Goal: Task Accomplishment & Management: Manage account settings

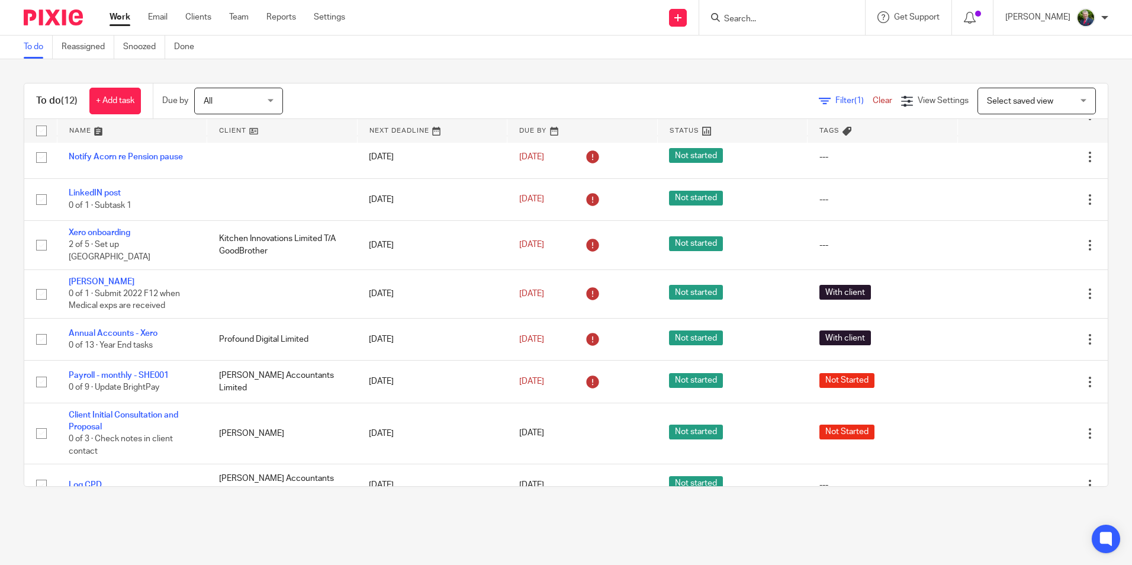
scroll to position [189, 0]
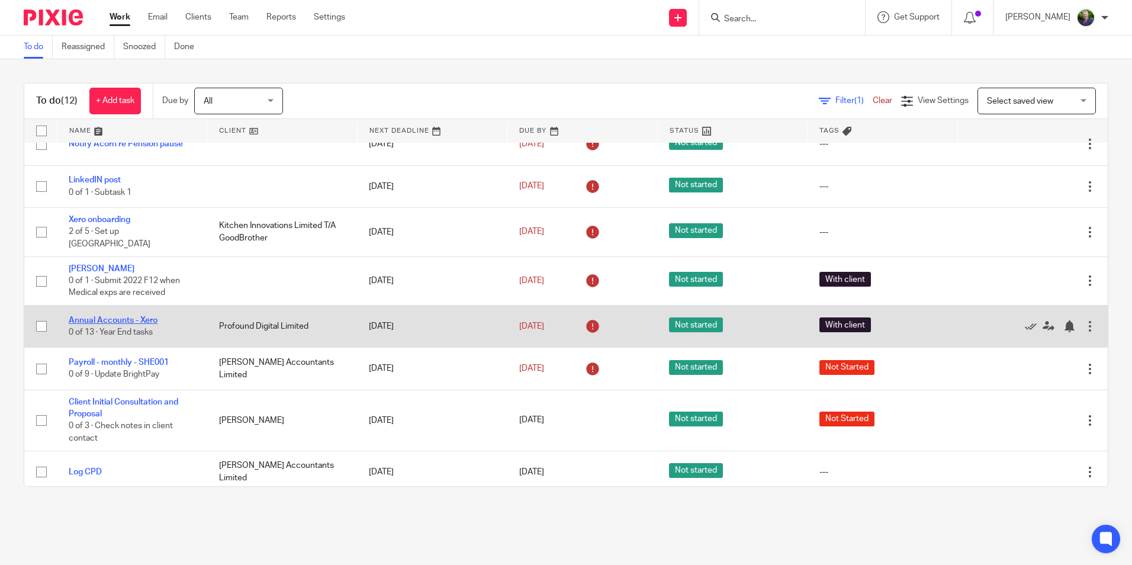
click at [127, 316] on link "Annual Accounts - Xero" at bounding box center [113, 320] width 89 height 8
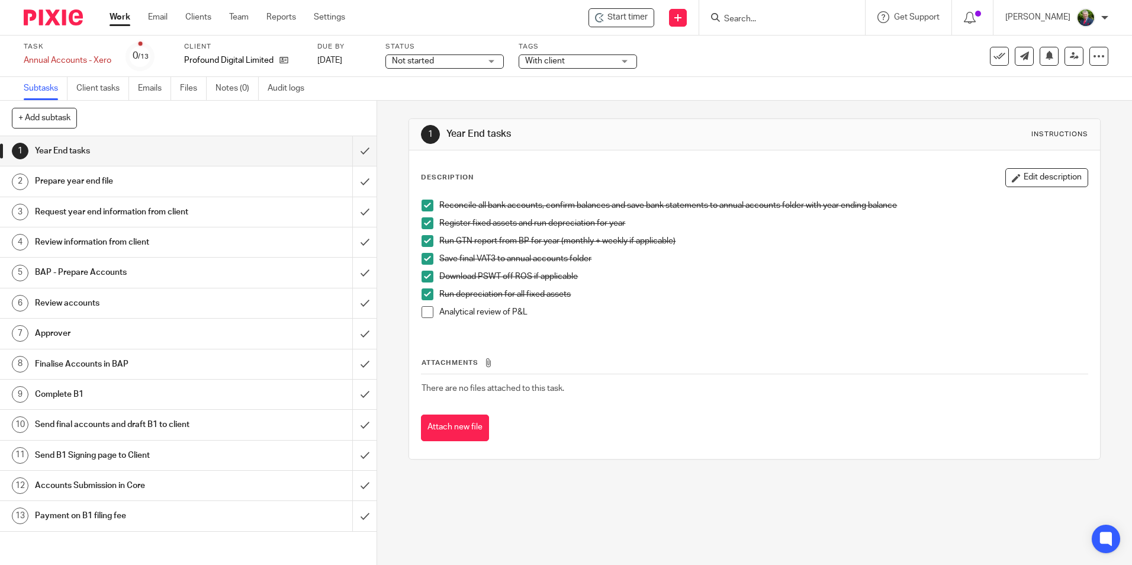
click at [424, 312] on span at bounding box center [427, 312] width 12 height 12
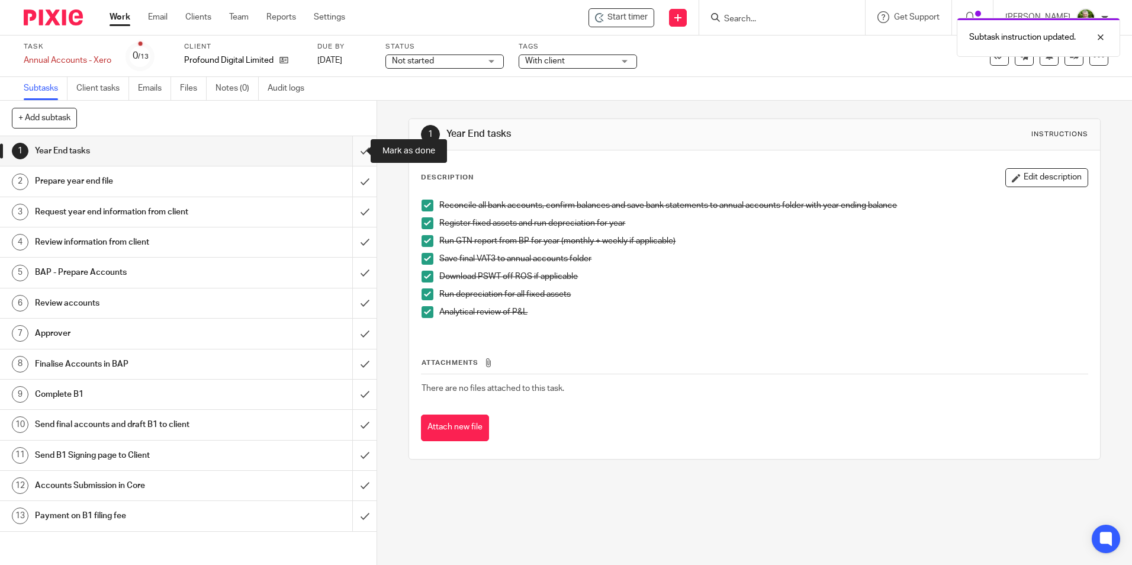
click at [352, 152] on input "submit" at bounding box center [188, 151] width 377 height 30
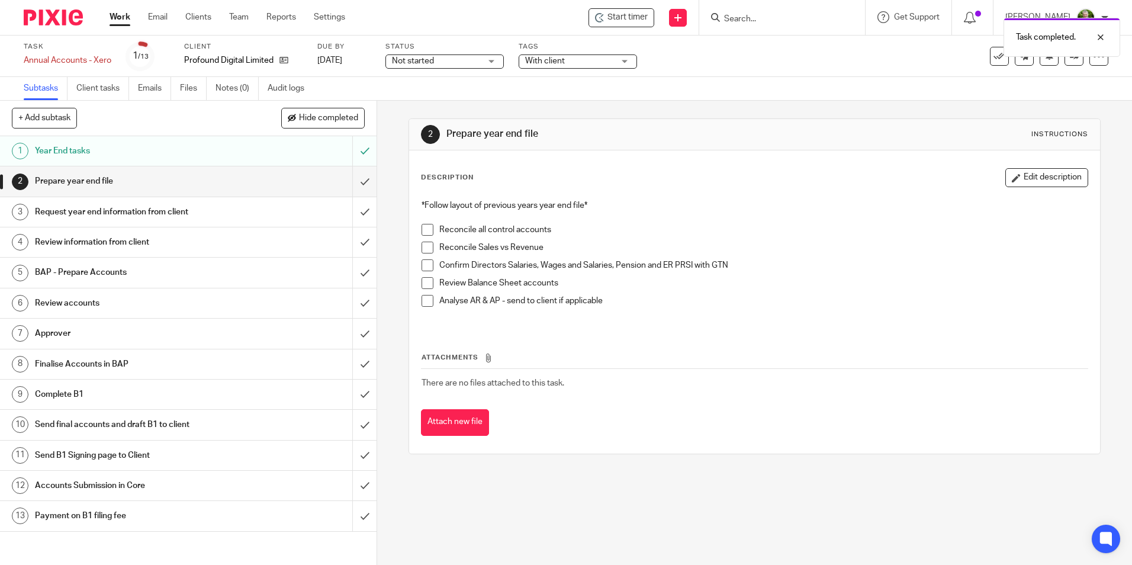
click at [421, 233] on span at bounding box center [427, 230] width 12 height 12
click at [421, 244] on span at bounding box center [427, 248] width 12 height 12
click at [423, 265] on span at bounding box center [427, 265] width 12 height 12
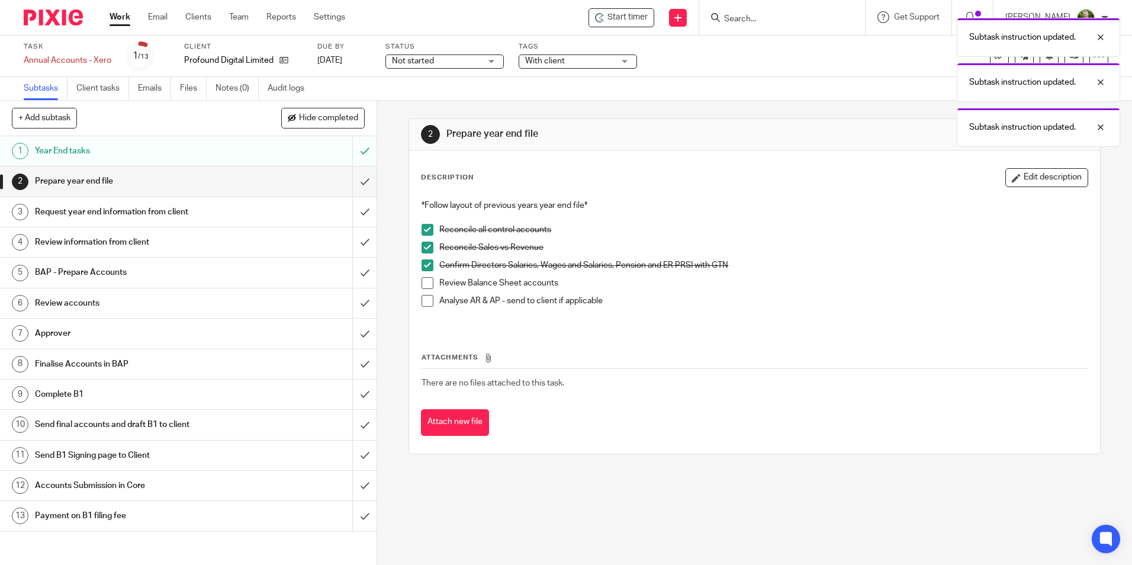
click at [425, 284] on span at bounding box center [427, 283] width 12 height 12
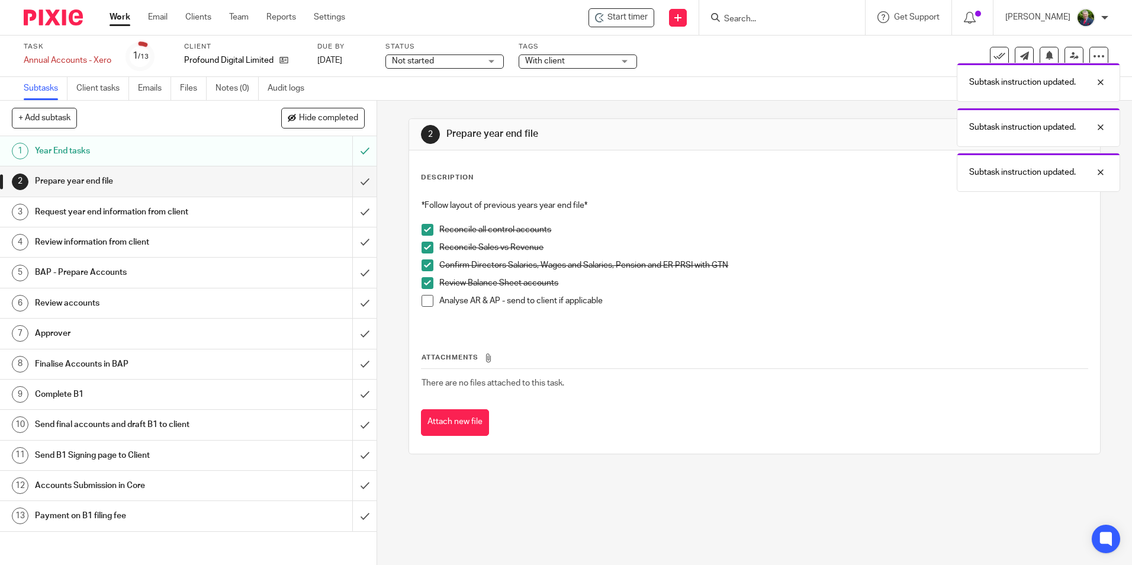
click at [424, 301] on span at bounding box center [427, 301] width 12 height 12
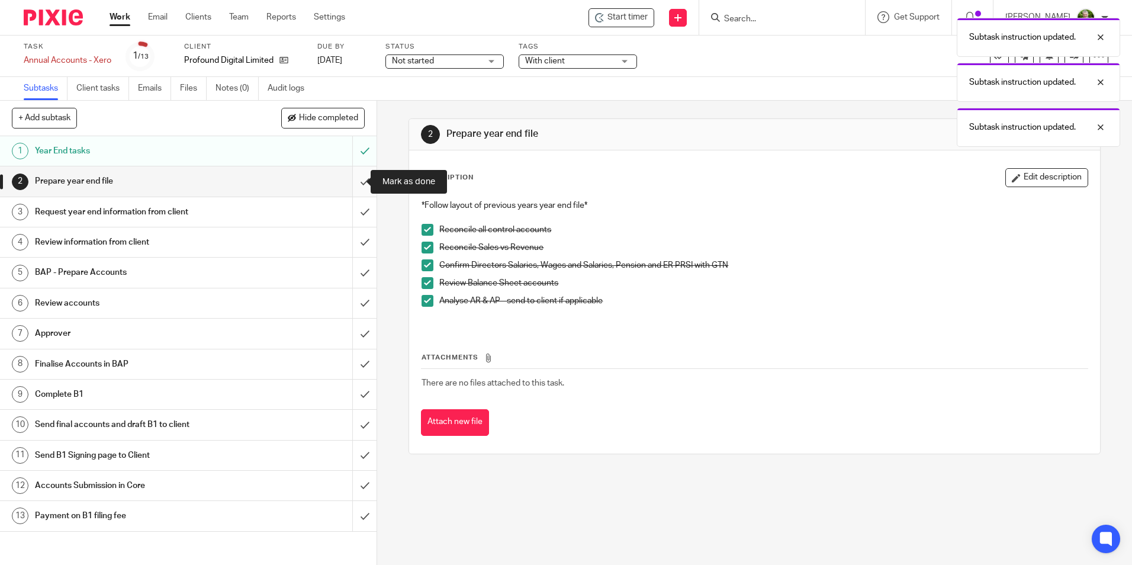
click at [353, 185] on input "submit" at bounding box center [188, 181] width 377 height 30
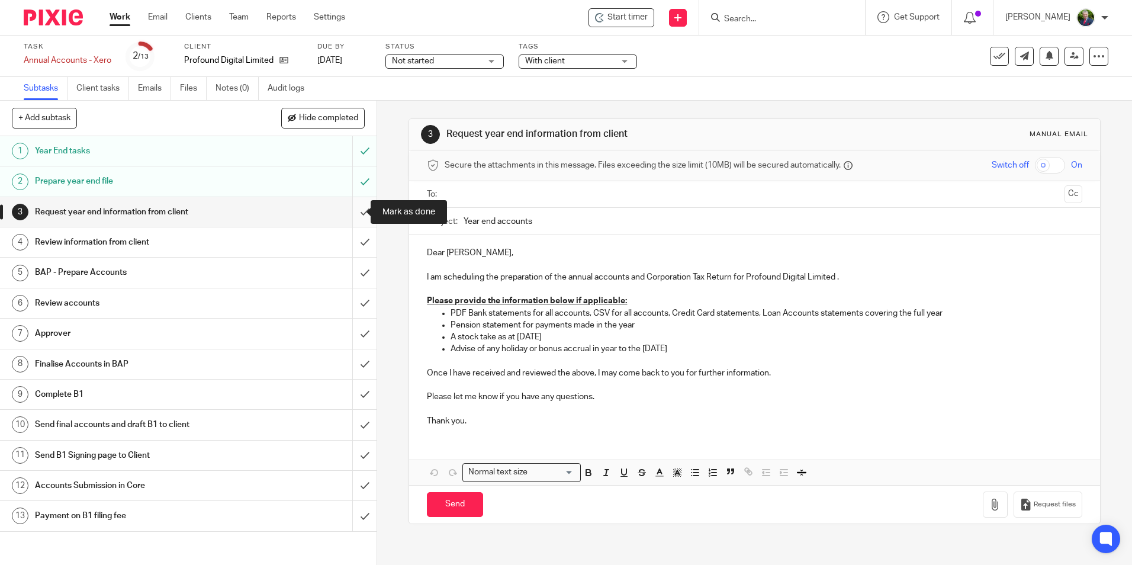
click at [357, 215] on input "submit" at bounding box center [188, 212] width 377 height 30
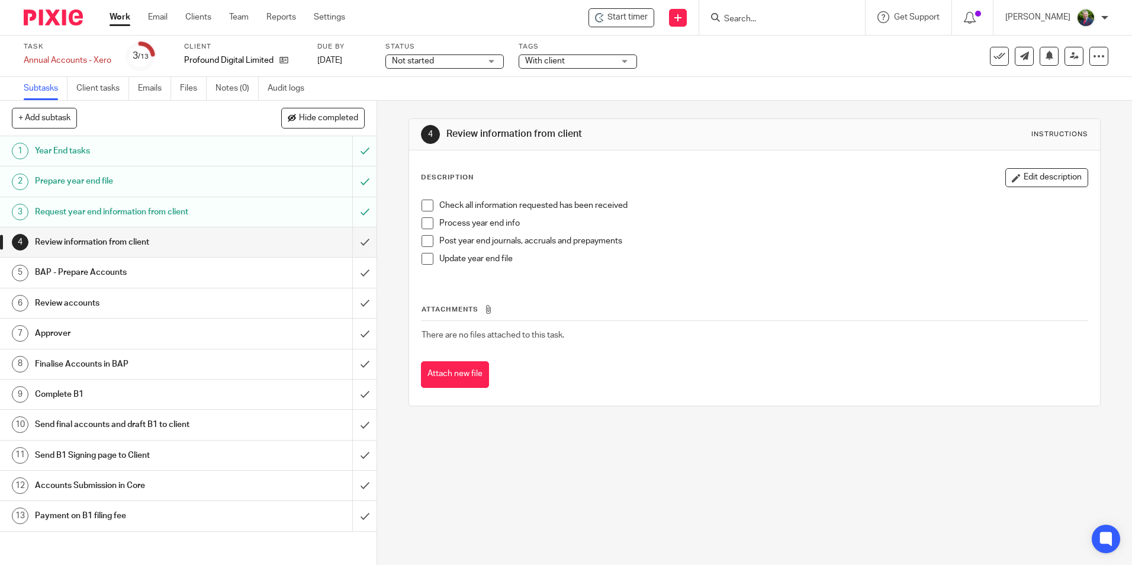
drag, startPoint x: 477, startPoint y: 526, endPoint x: 477, endPoint y: 519, distance: 7.1
click at [477, 526] on div "4 Review information from client Instructions Description Edit description Chec…" at bounding box center [754, 333] width 755 height 464
click at [427, 210] on span at bounding box center [427, 205] width 12 height 12
click at [424, 221] on span at bounding box center [427, 223] width 12 height 12
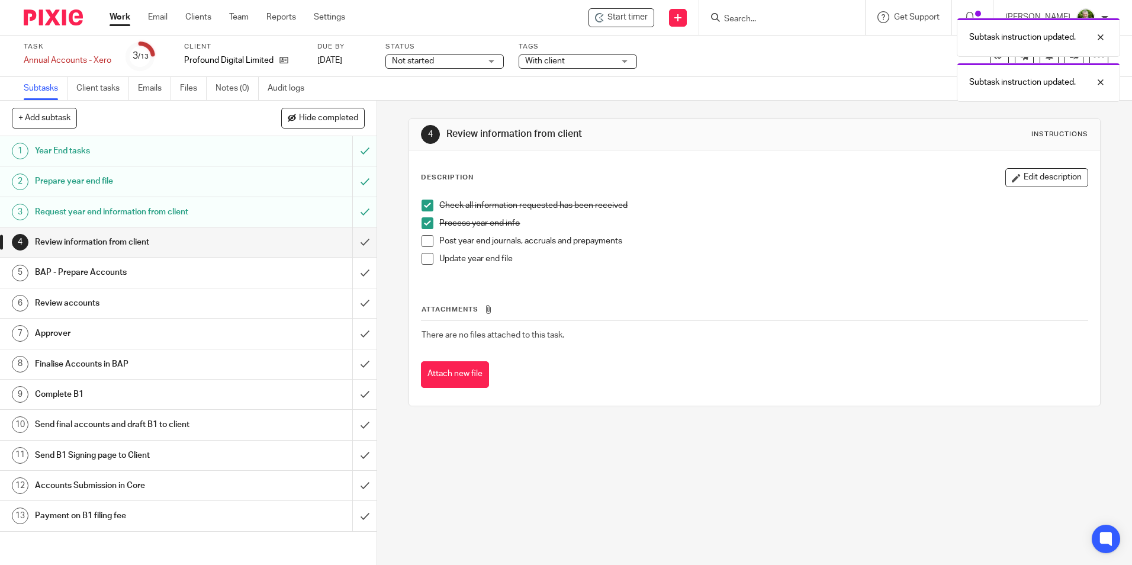
click at [423, 239] on span at bounding box center [427, 241] width 12 height 12
click at [421, 260] on span at bounding box center [427, 259] width 12 height 12
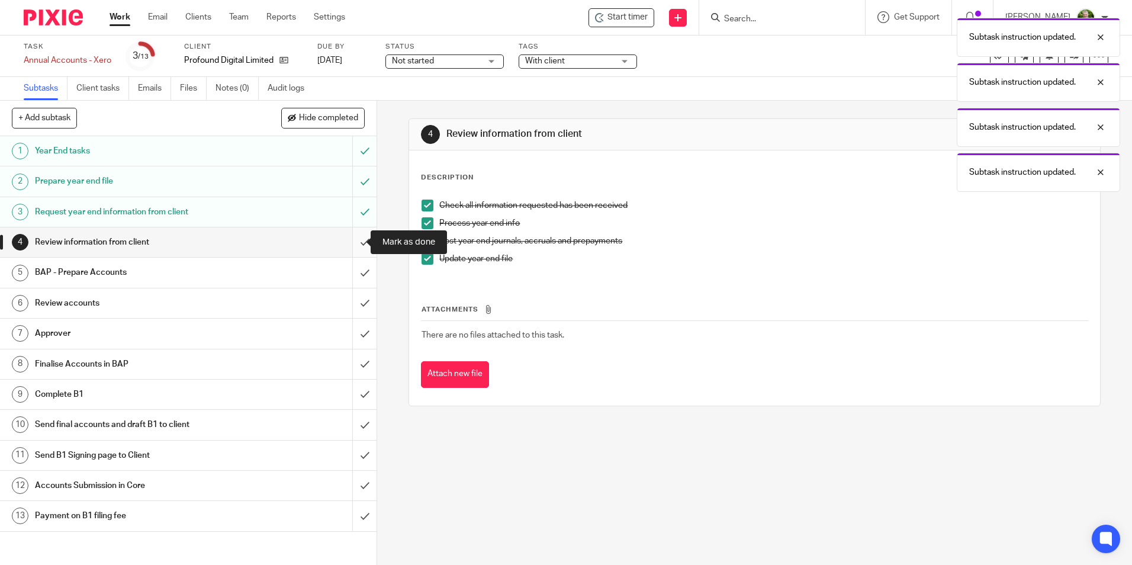
click at [356, 246] on input "submit" at bounding box center [188, 242] width 377 height 30
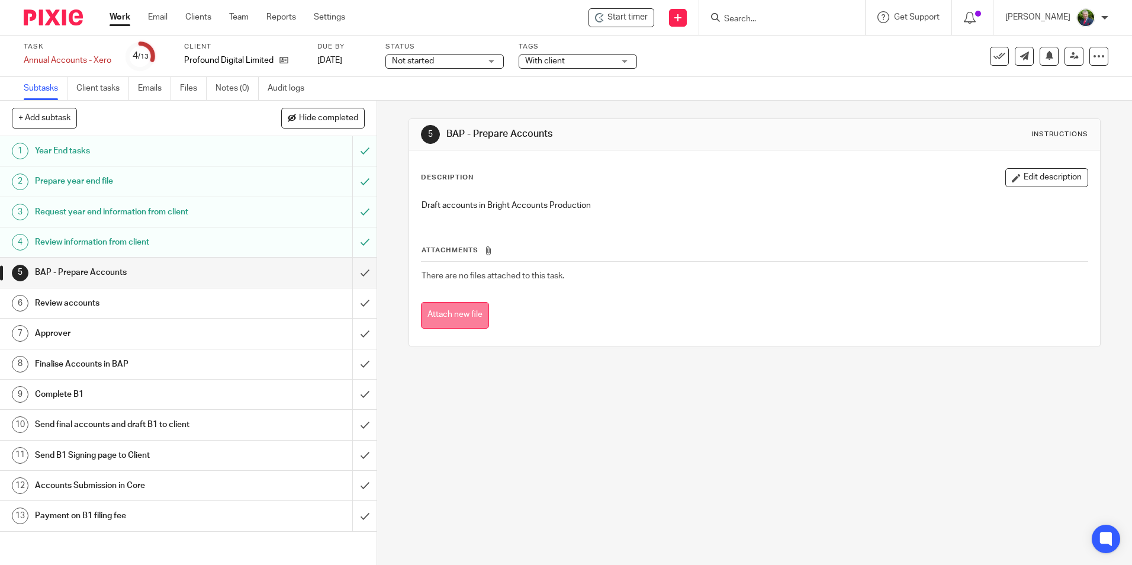
click at [454, 318] on button "Attach new file" at bounding box center [455, 315] width 68 height 27
drag, startPoint x: 462, startPoint y: 316, endPoint x: 7, endPoint y: 314, distance: 455.2
click at [462, 316] on button "Attach new file" at bounding box center [455, 315] width 68 height 27
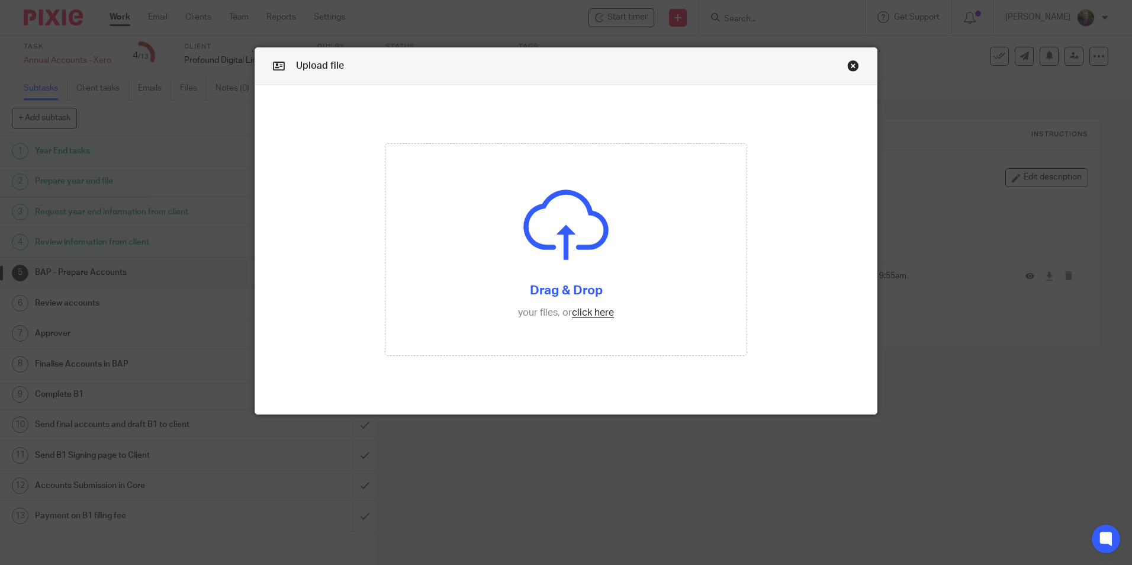
click at [847, 65] on link "Close this dialog window" at bounding box center [853, 68] width 12 height 16
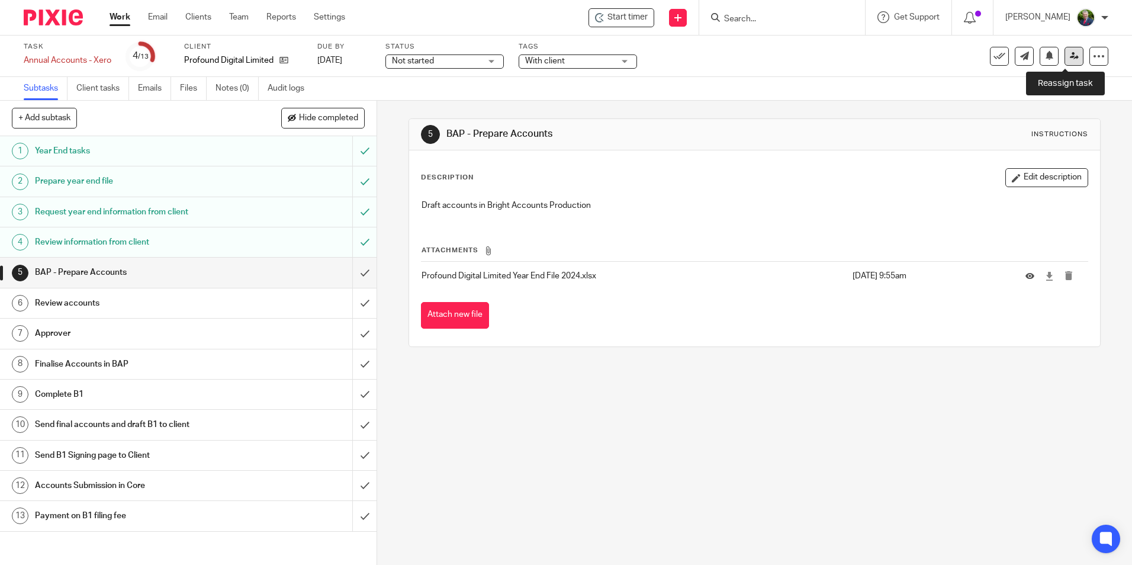
click at [1070, 54] on icon at bounding box center [1074, 56] width 9 height 9
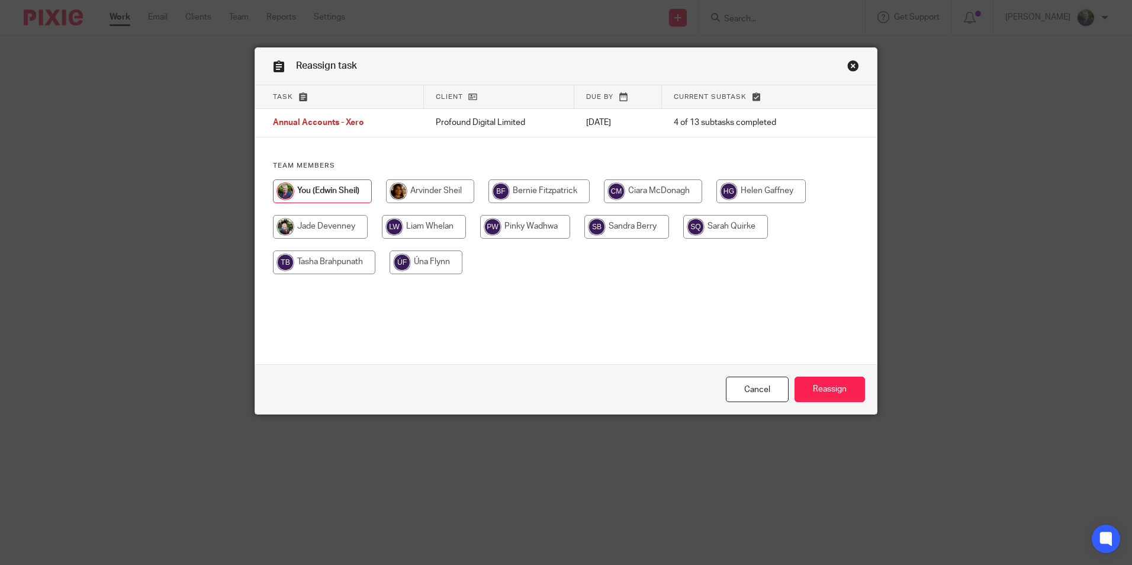
click at [719, 229] on input "radio" at bounding box center [725, 227] width 85 height 24
radio input "true"
click at [828, 390] on input "Reassign" at bounding box center [829, 389] width 70 height 25
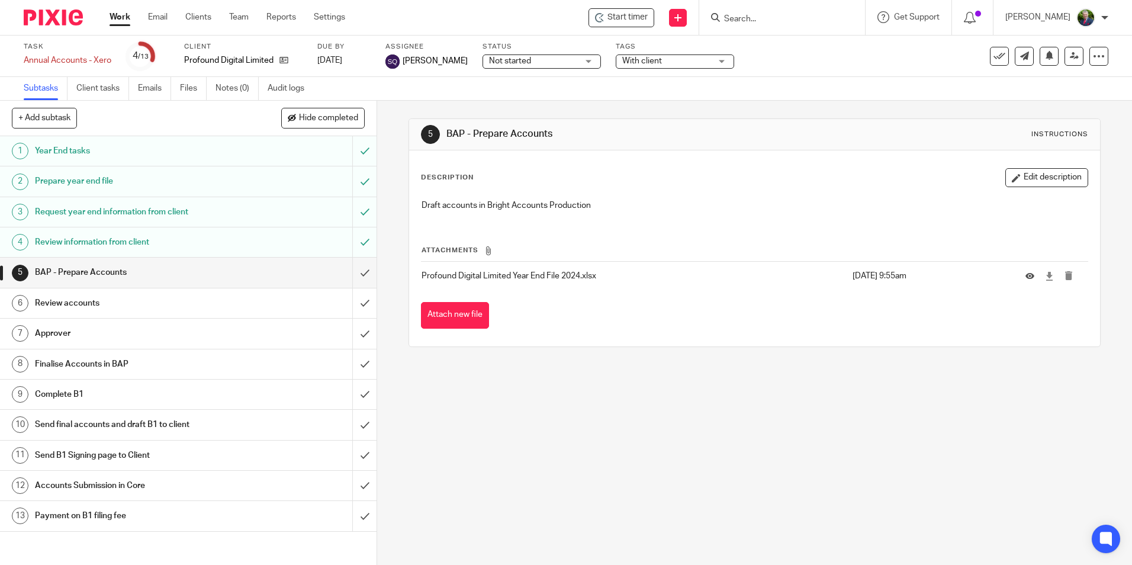
click at [126, 19] on link "Work" at bounding box center [120, 17] width 21 height 12
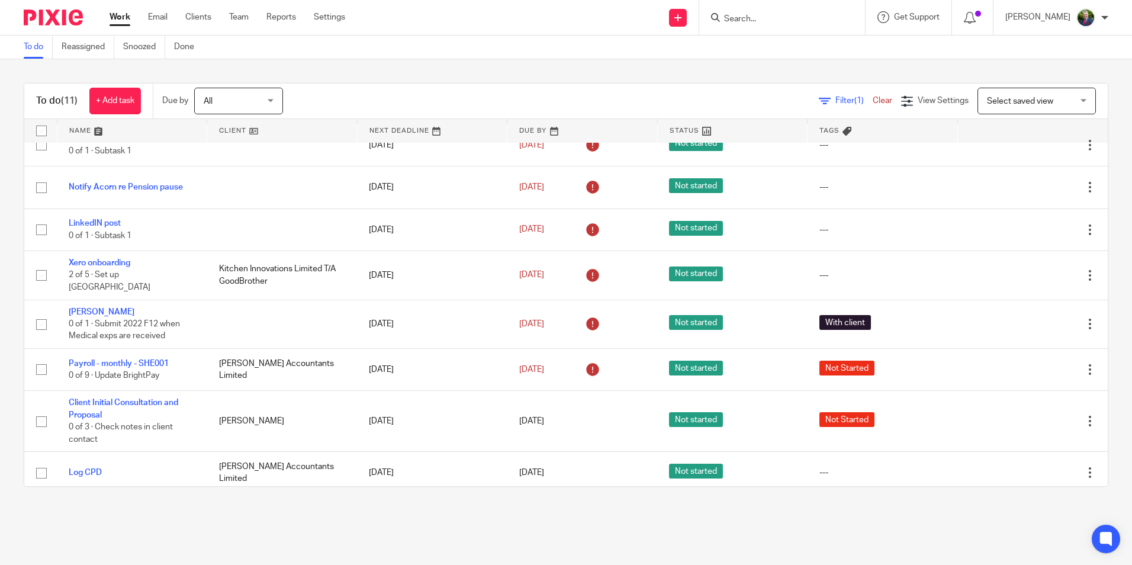
scroll to position [147, 0]
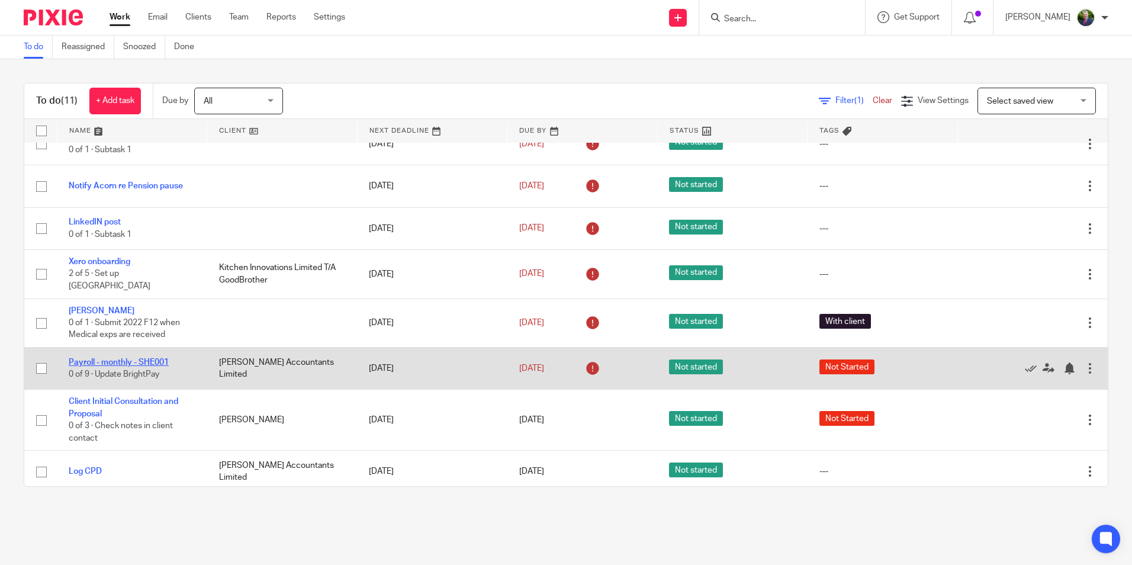
drag, startPoint x: 146, startPoint y: 355, endPoint x: 177, endPoint y: 339, distance: 35.0
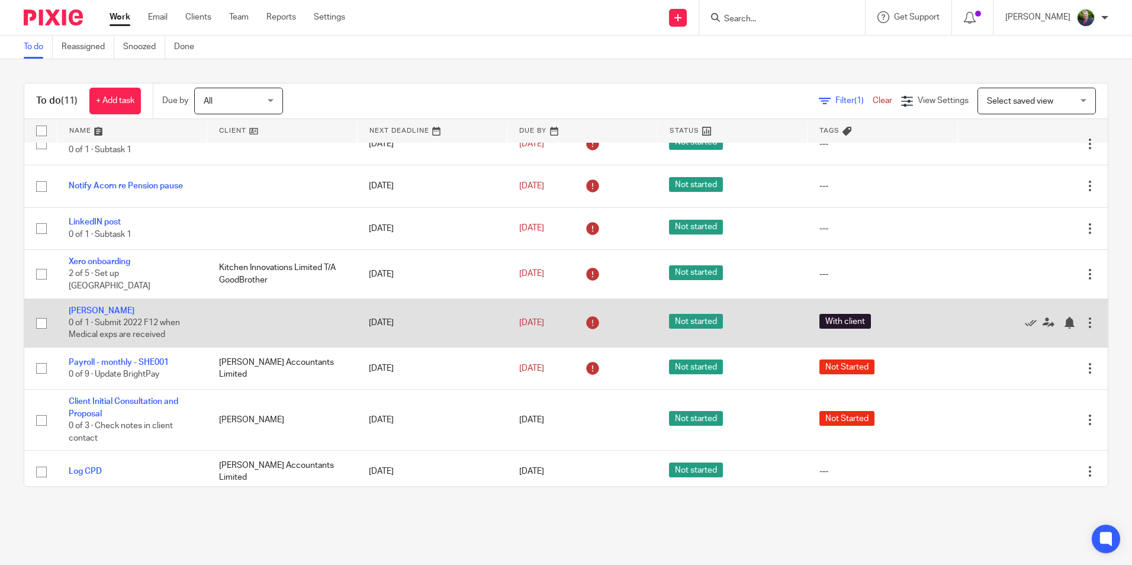
click at [146, 358] on link "Payroll - monthly - SHE001" at bounding box center [119, 362] width 100 height 8
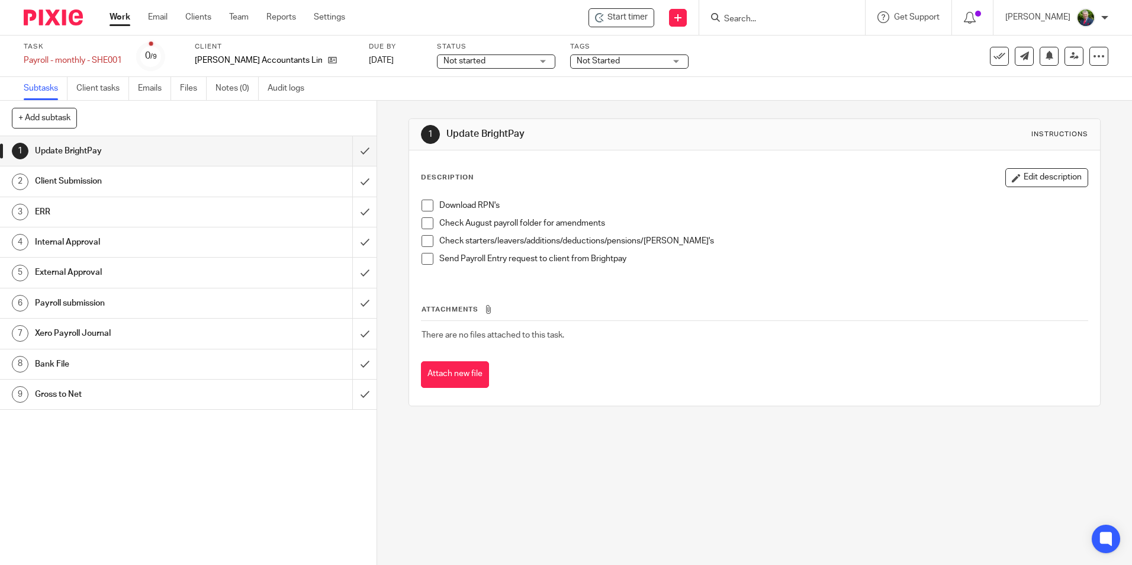
click at [423, 206] on span at bounding box center [427, 205] width 12 height 12
click at [422, 226] on span at bounding box center [427, 223] width 12 height 12
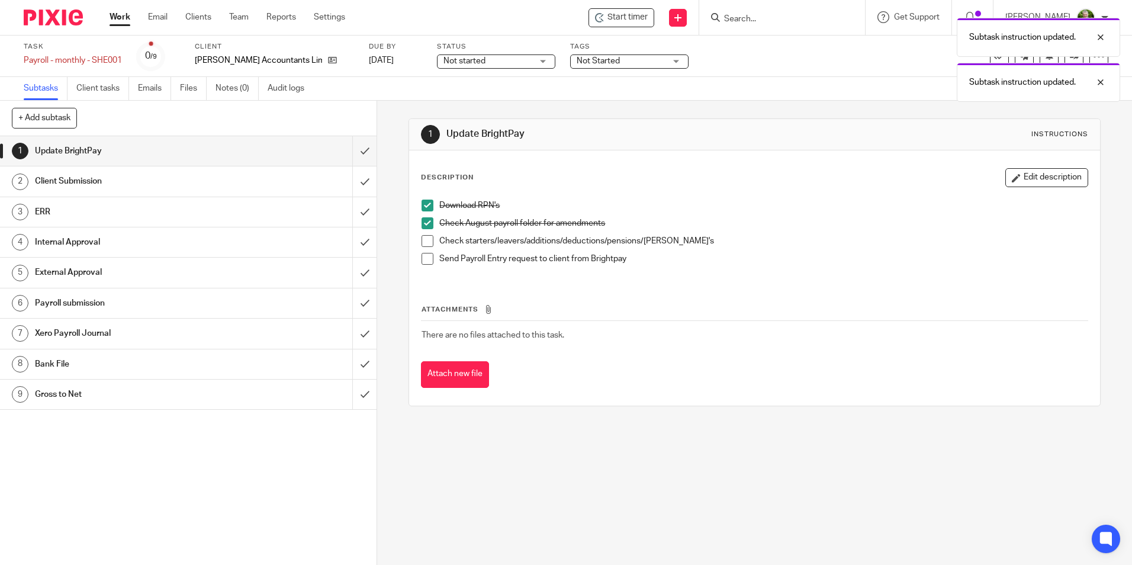
click at [422, 238] on span at bounding box center [427, 241] width 12 height 12
click at [423, 255] on span at bounding box center [427, 259] width 12 height 12
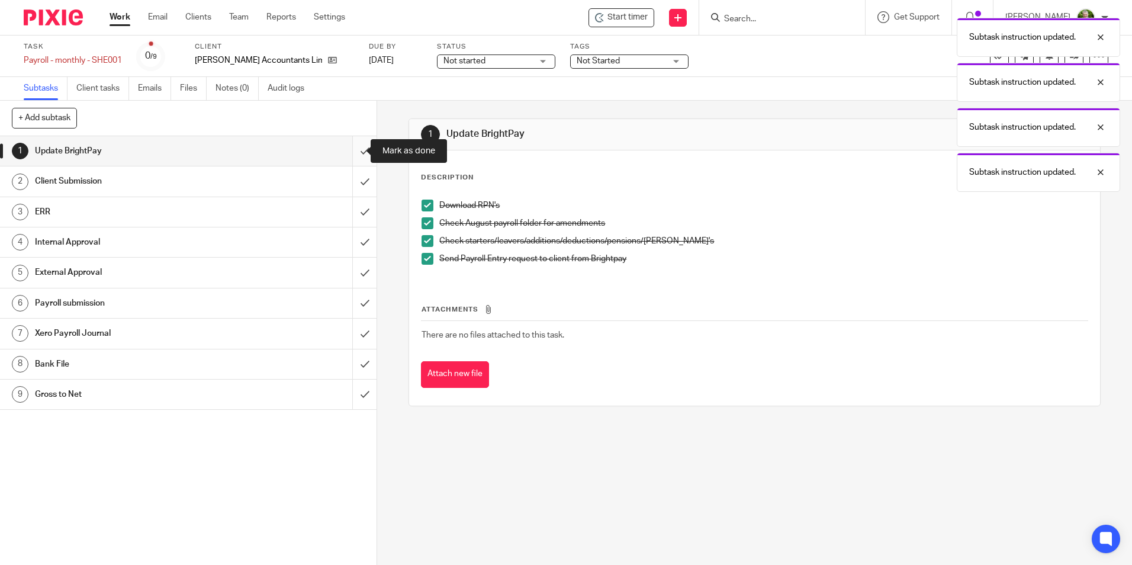
click at [354, 152] on input "submit" at bounding box center [188, 151] width 377 height 30
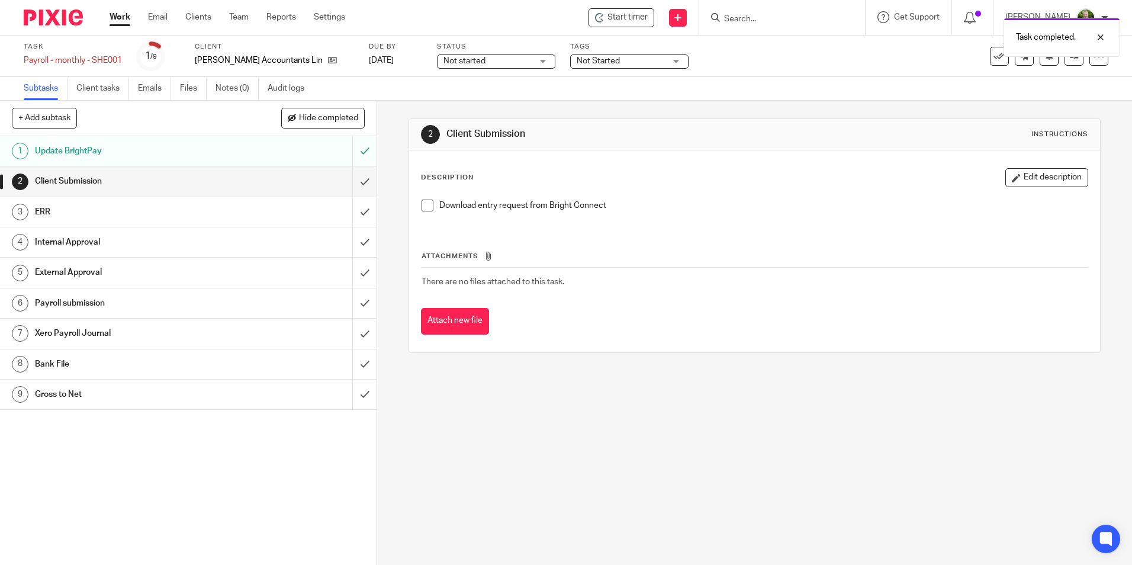
click at [425, 208] on span at bounding box center [427, 205] width 12 height 12
click at [353, 185] on input "submit" at bounding box center [188, 181] width 377 height 30
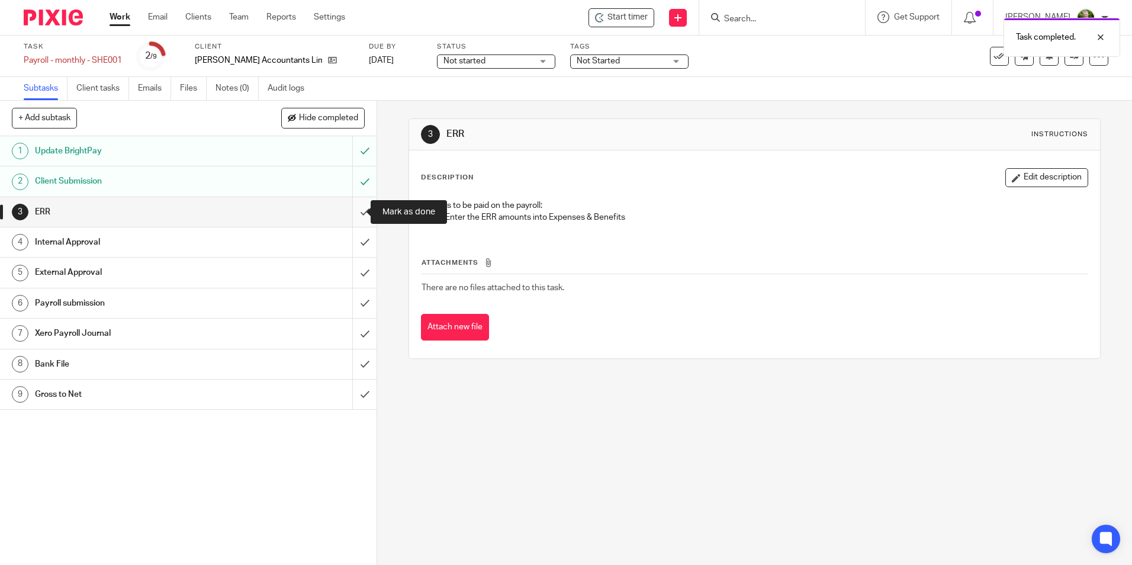
click at [358, 212] on input "submit" at bounding box center [188, 212] width 377 height 30
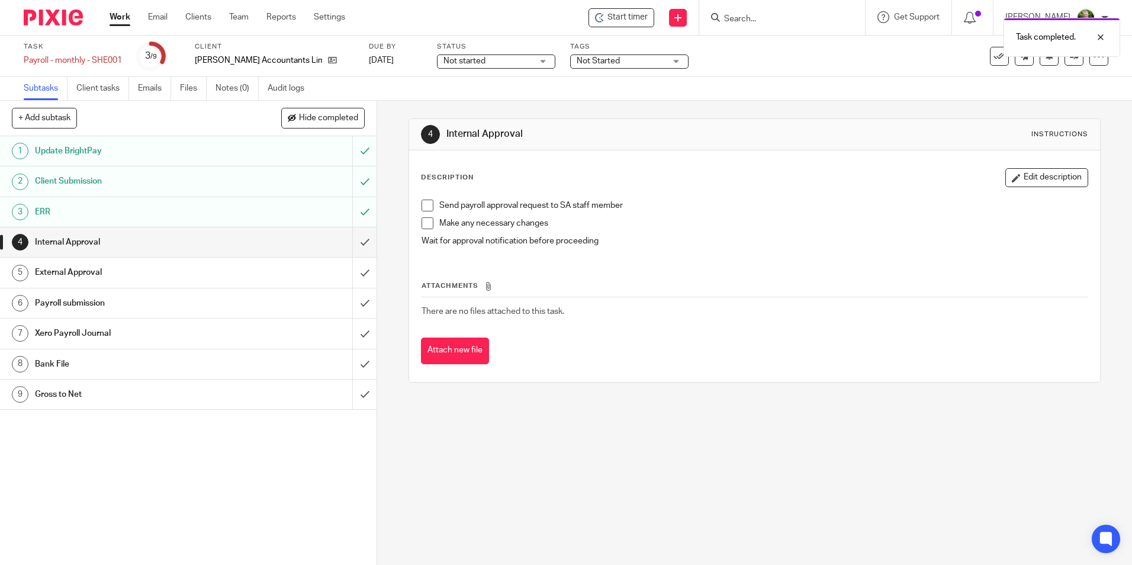
click at [426, 207] on span at bounding box center [427, 205] width 12 height 12
click at [424, 221] on span at bounding box center [427, 223] width 12 height 12
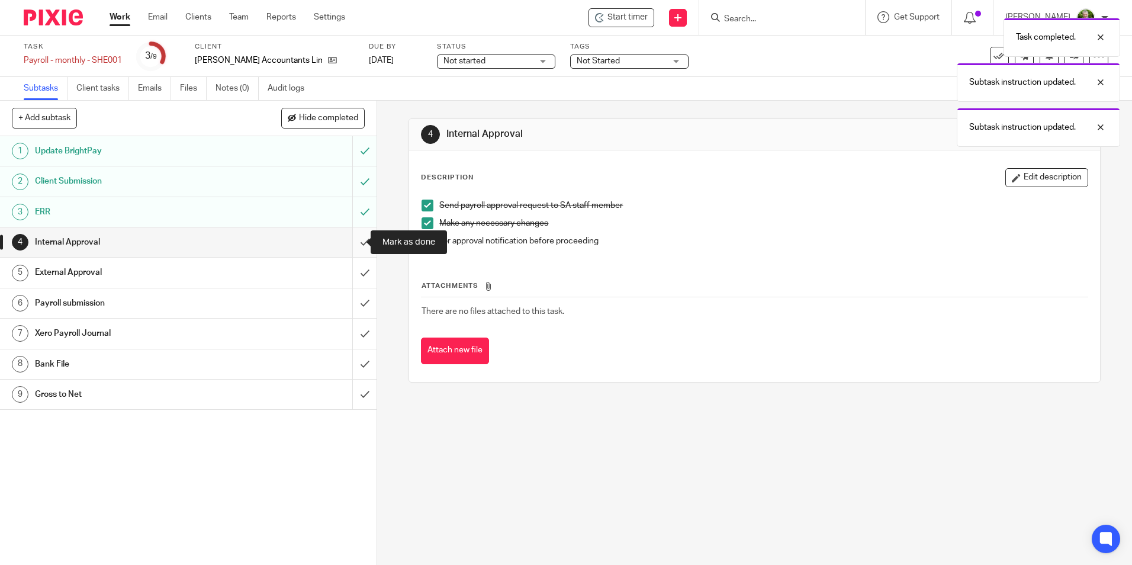
click at [358, 246] on input "submit" at bounding box center [188, 242] width 377 height 30
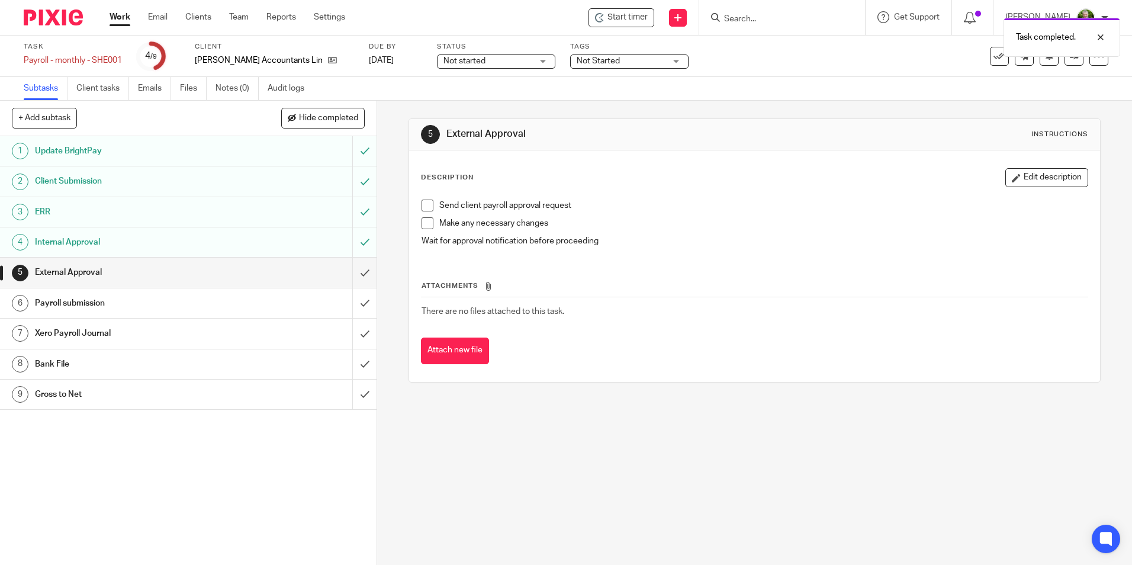
click at [421, 208] on span at bounding box center [427, 205] width 12 height 12
click at [421, 228] on span at bounding box center [427, 223] width 12 height 12
click at [475, 62] on span "Not started" at bounding box center [487, 61] width 89 height 12
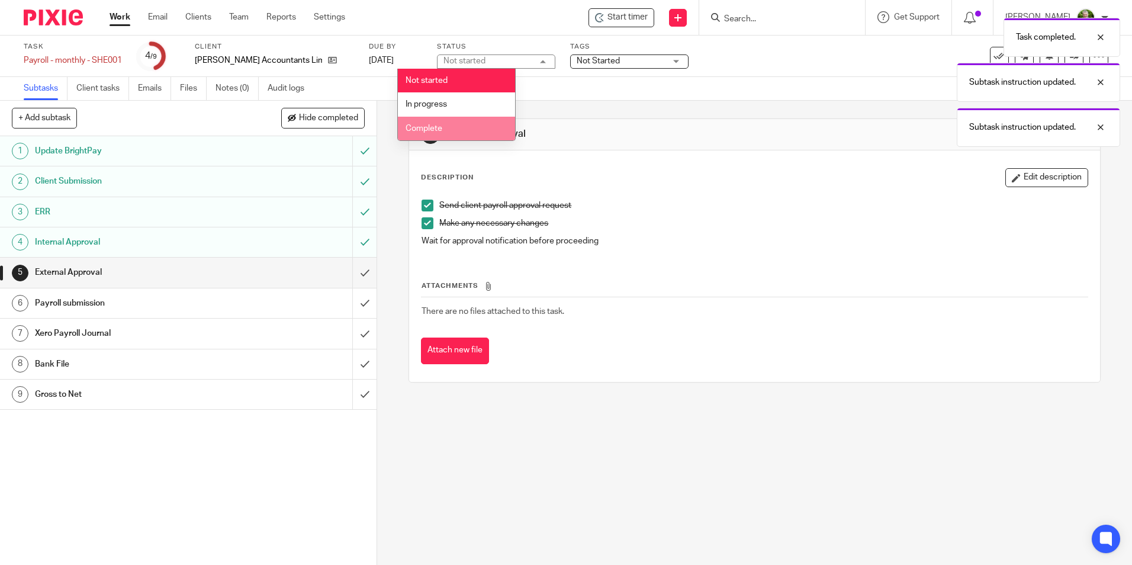
click at [444, 126] on li "Complete" at bounding box center [456, 129] width 117 height 24
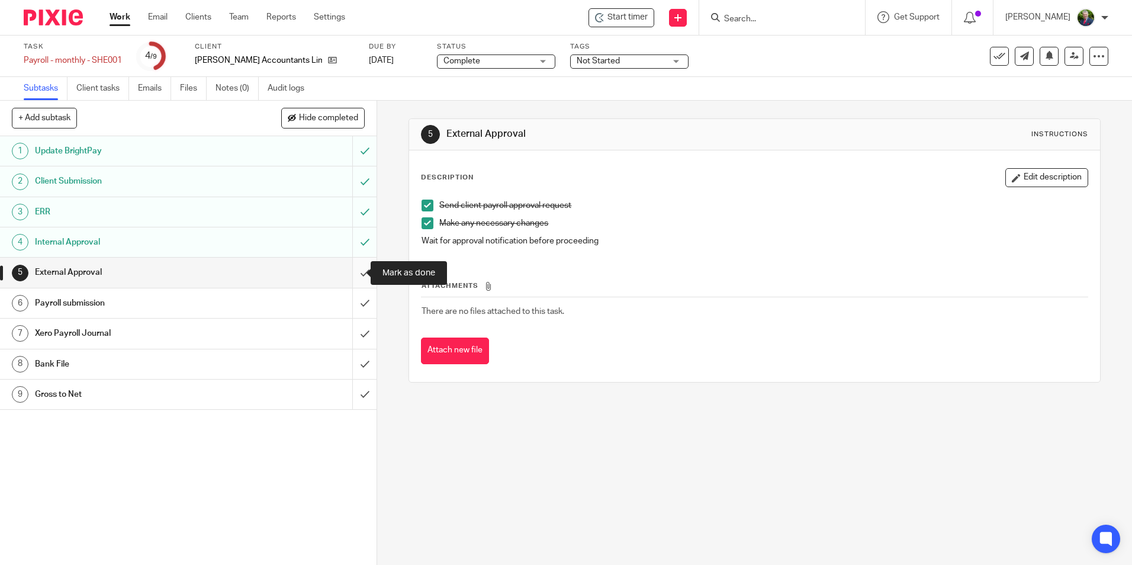
click at [355, 274] on input "submit" at bounding box center [188, 273] width 377 height 30
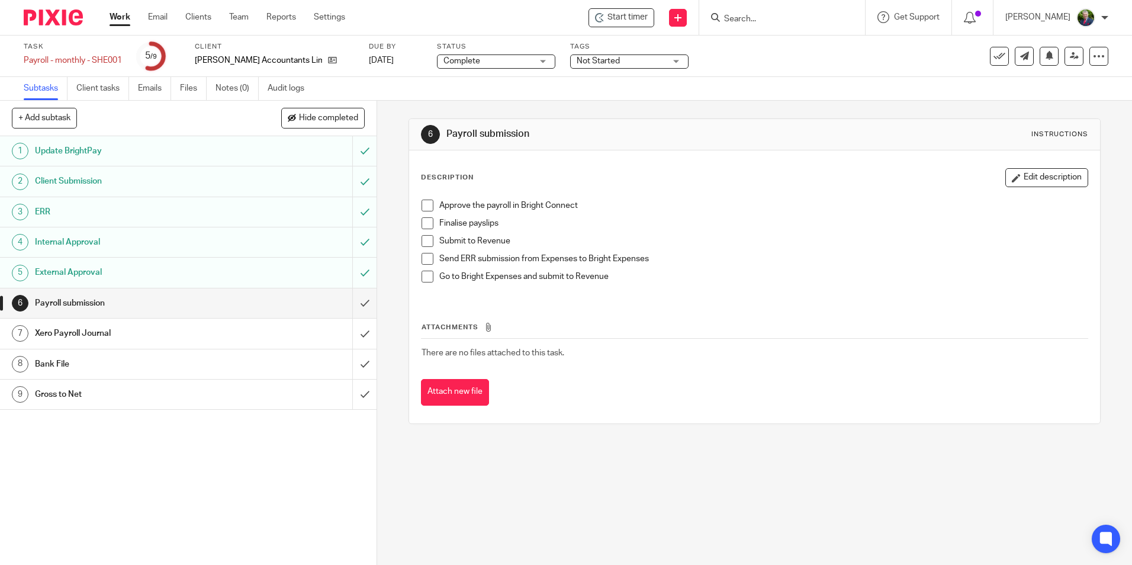
click at [429, 207] on span at bounding box center [427, 205] width 12 height 12
click at [426, 223] on span at bounding box center [427, 223] width 12 height 12
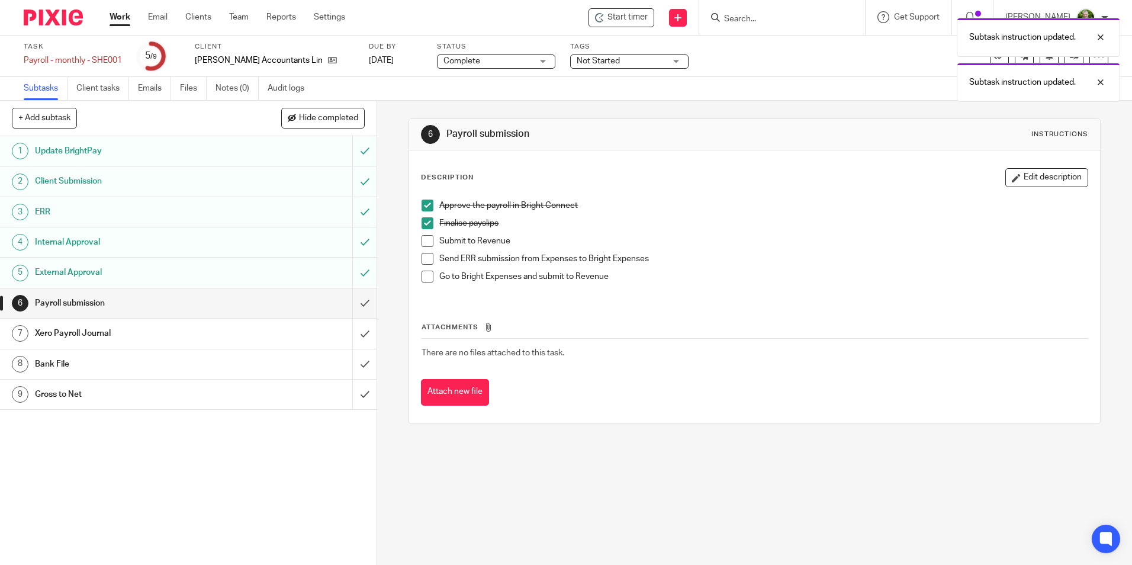
click at [427, 245] on span at bounding box center [427, 241] width 12 height 12
click at [421, 258] on span at bounding box center [427, 259] width 12 height 12
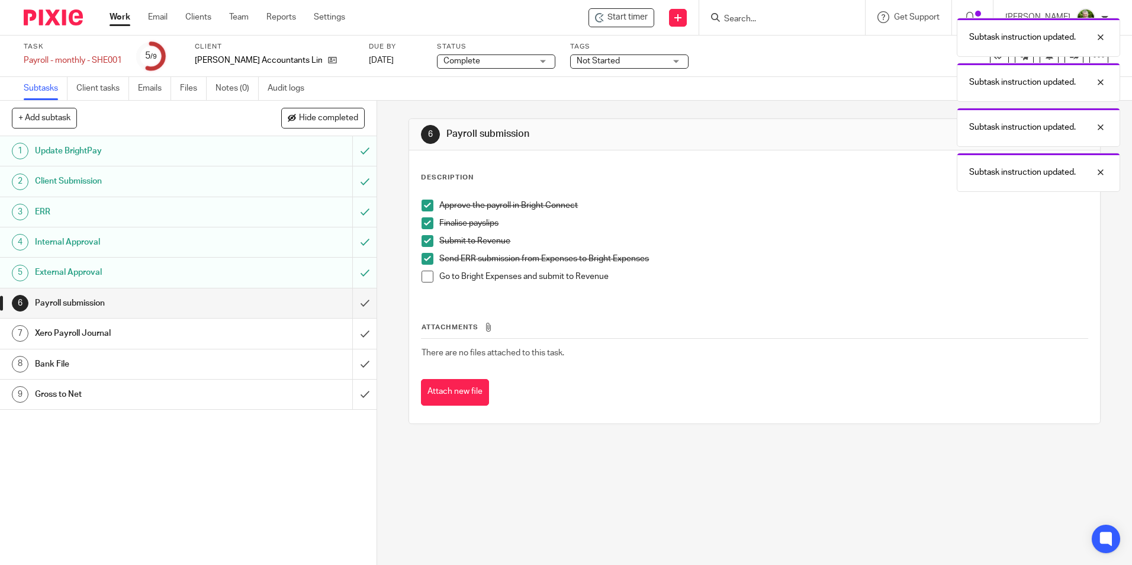
click at [423, 271] on span at bounding box center [427, 277] width 12 height 12
click at [350, 304] on input "submit" at bounding box center [188, 303] width 377 height 30
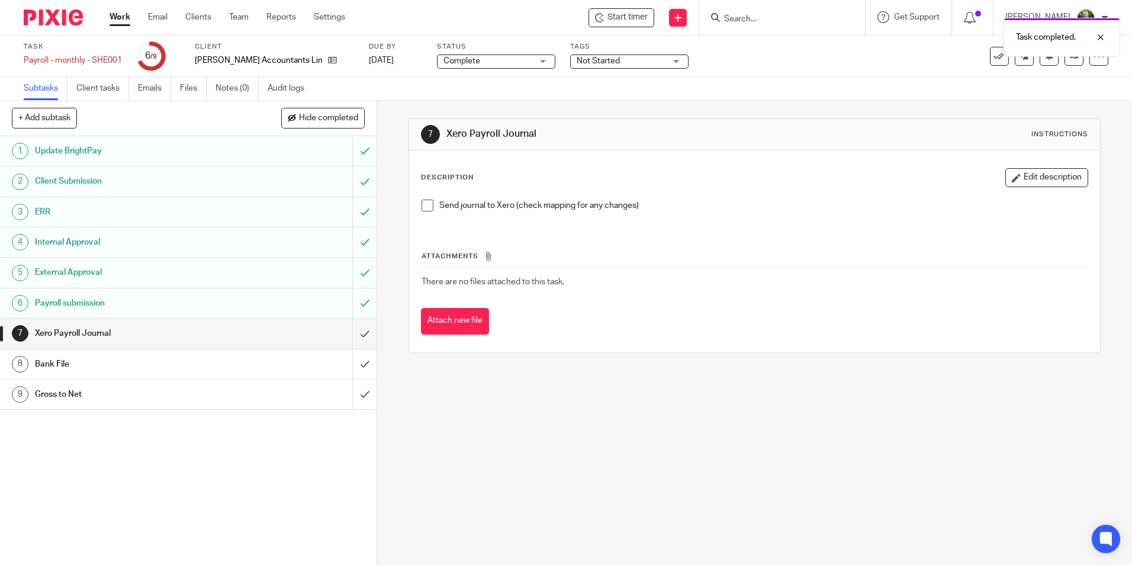
click at [421, 206] on span at bounding box center [427, 205] width 12 height 12
click at [356, 333] on input "submit" at bounding box center [188, 333] width 377 height 30
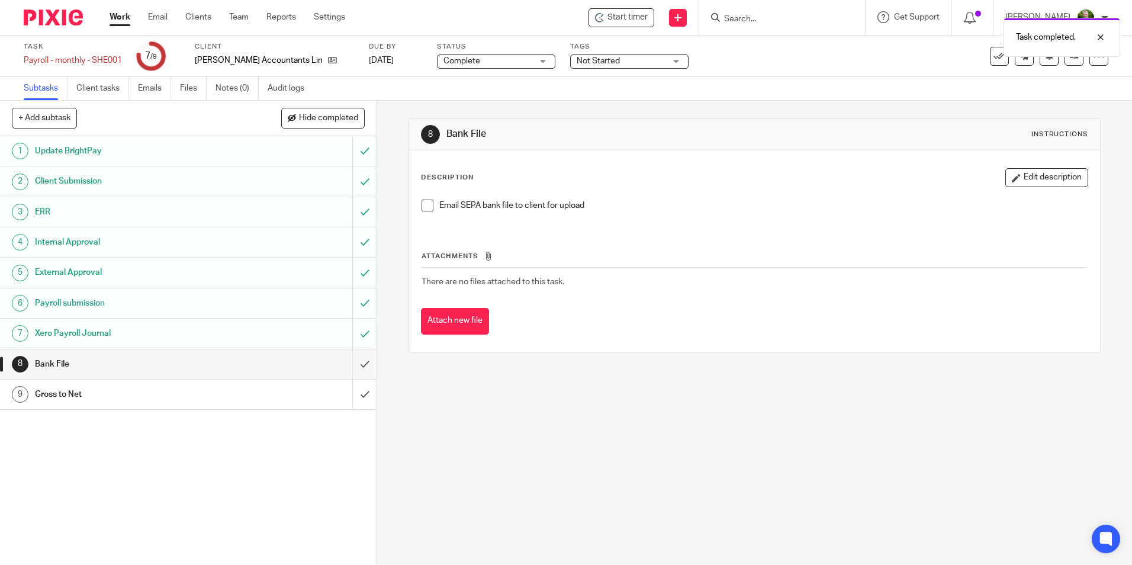
click at [429, 204] on span at bounding box center [427, 205] width 12 height 12
click at [356, 365] on input "submit" at bounding box center [188, 364] width 377 height 30
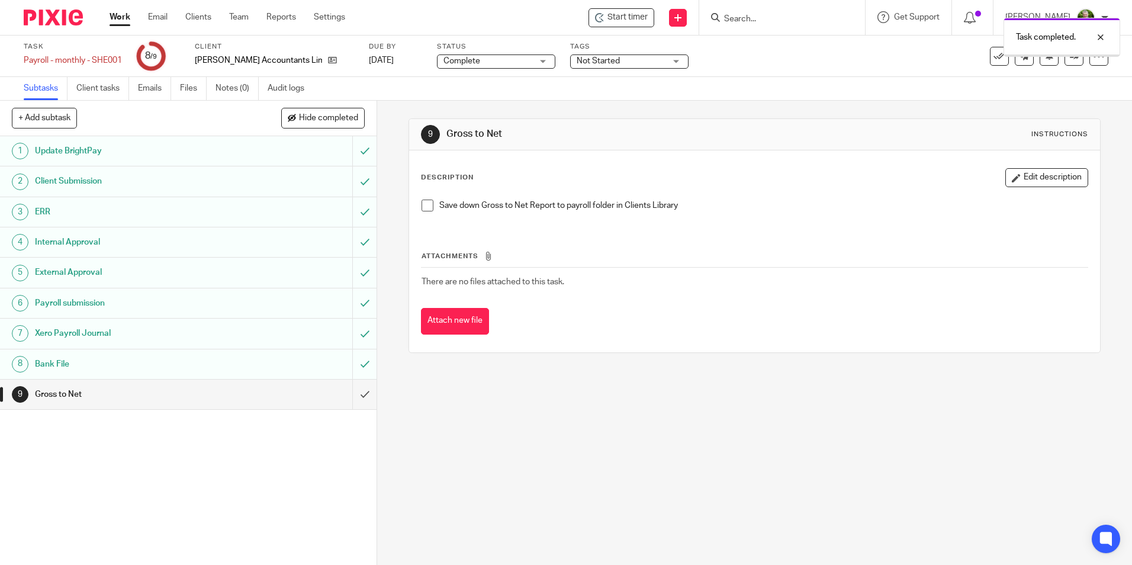
click at [425, 204] on span at bounding box center [427, 205] width 12 height 12
click at [351, 389] on input "submit" at bounding box center [188, 394] width 377 height 30
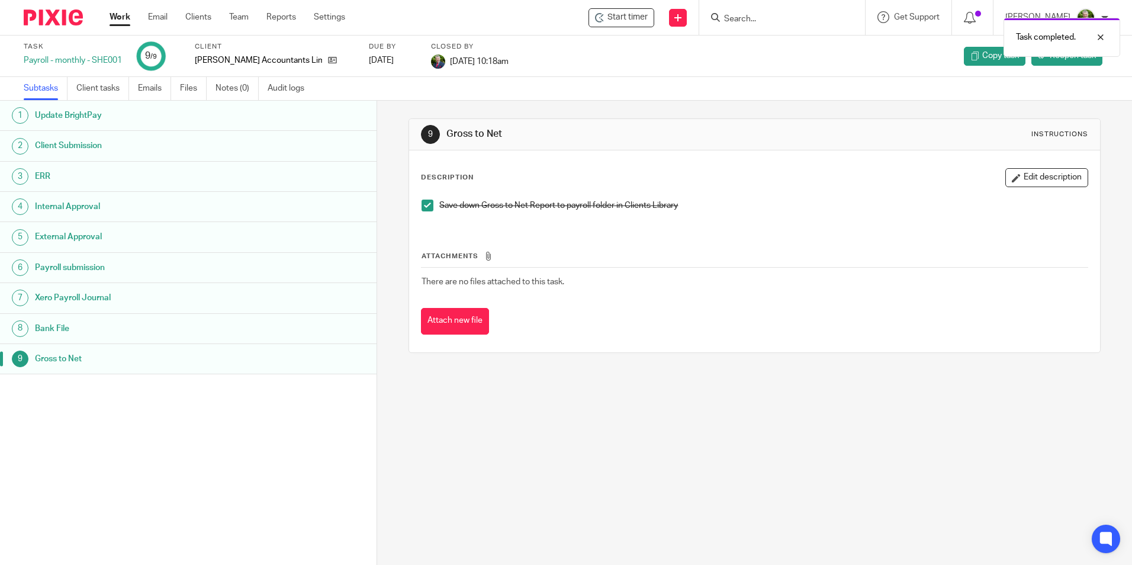
click at [117, 18] on link "Work" at bounding box center [120, 17] width 21 height 12
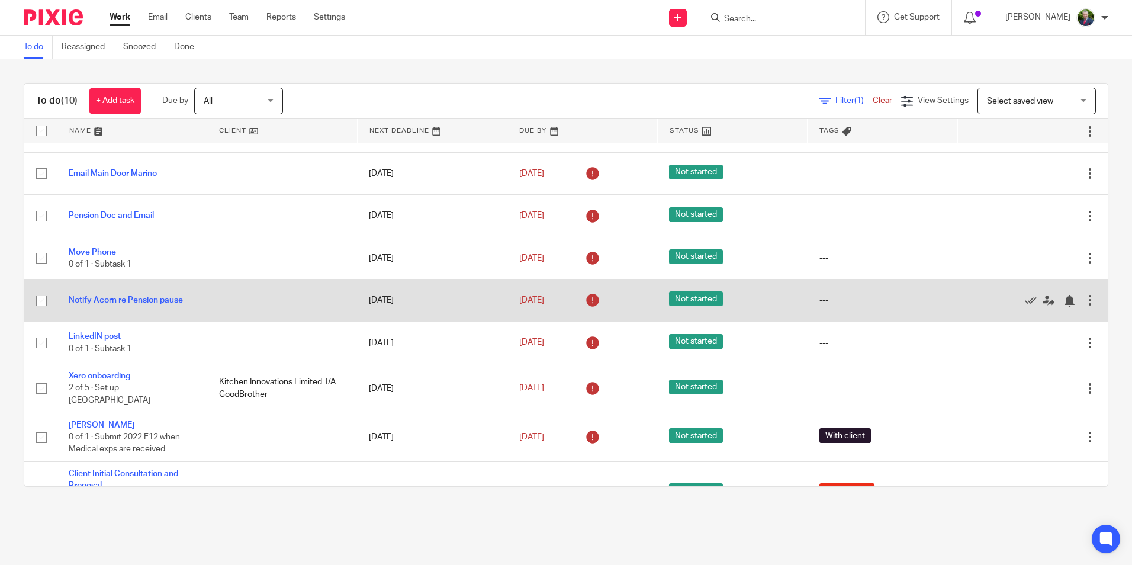
scroll to position [104, 0]
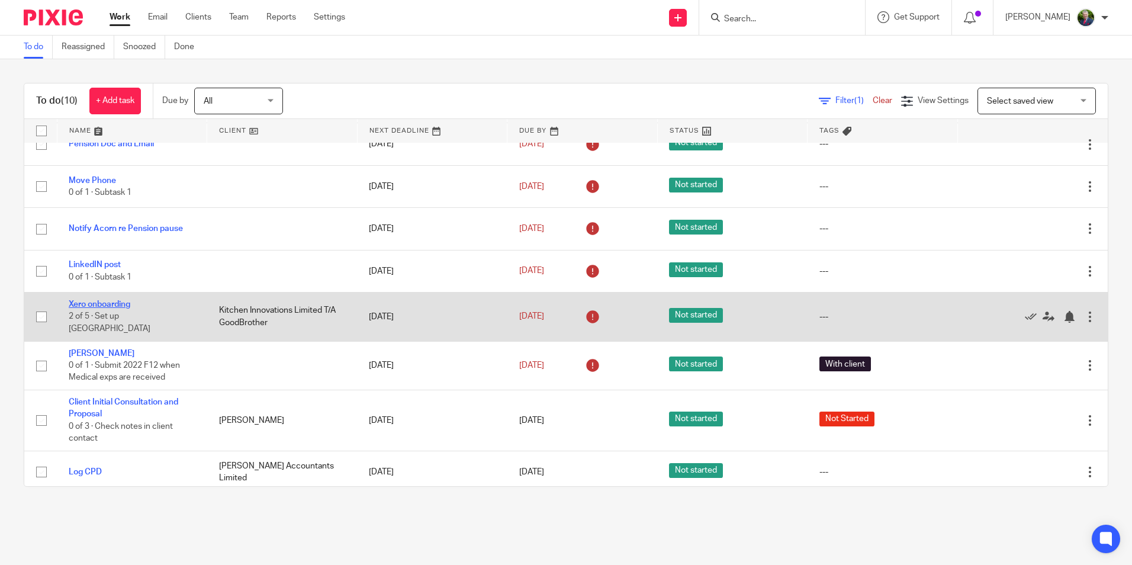
click at [114, 304] on link "Xero onboarding" at bounding box center [100, 304] width 62 height 8
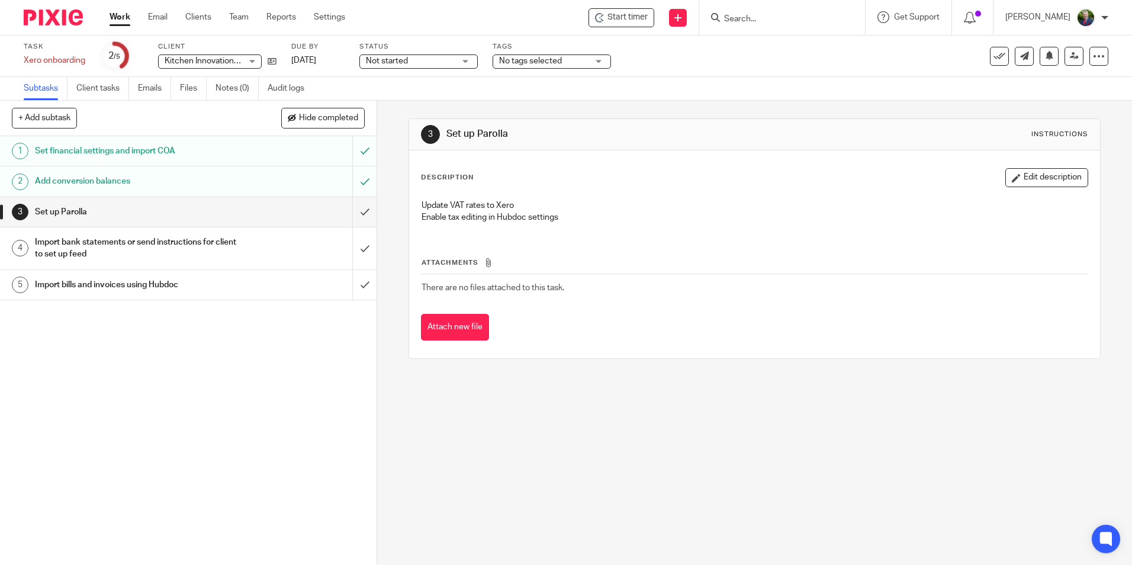
click at [460, 60] on div "Not started Not started" at bounding box center [418, 61] width 118 height 14
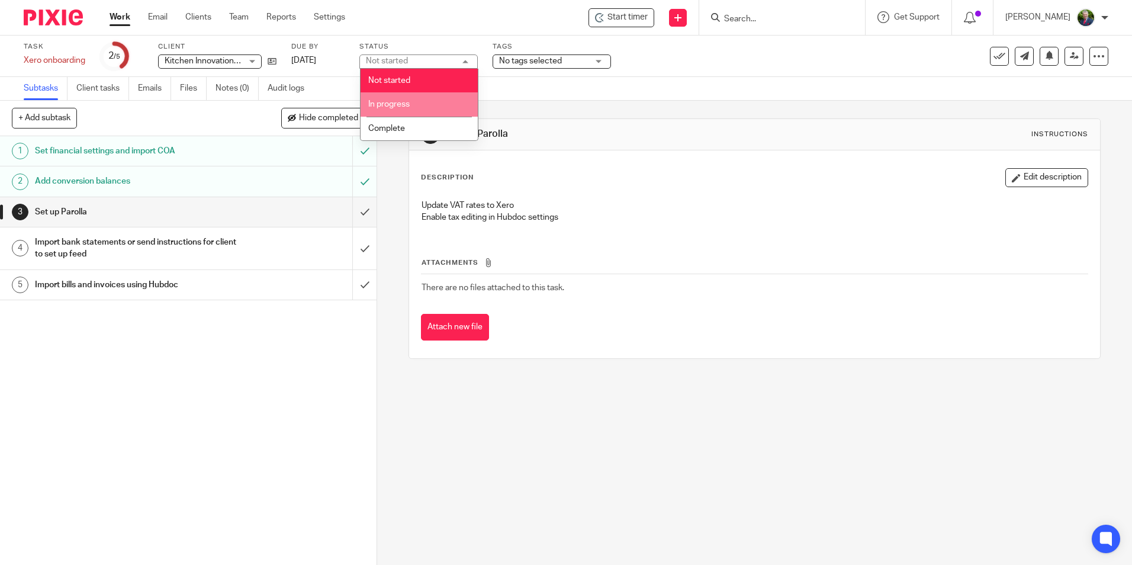
click at [422, 96] on li "In progress" at bounding box center [419, 104] width 117 height 24
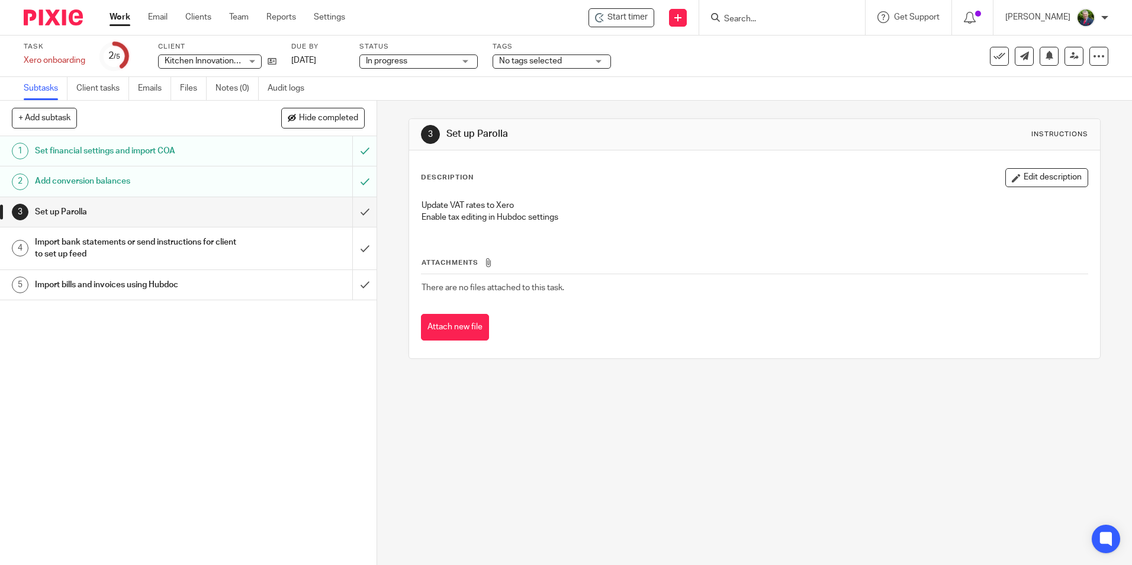
click at [546, 62] on span "No tags selected" at bounding box center [530, 61] width 63 height 8
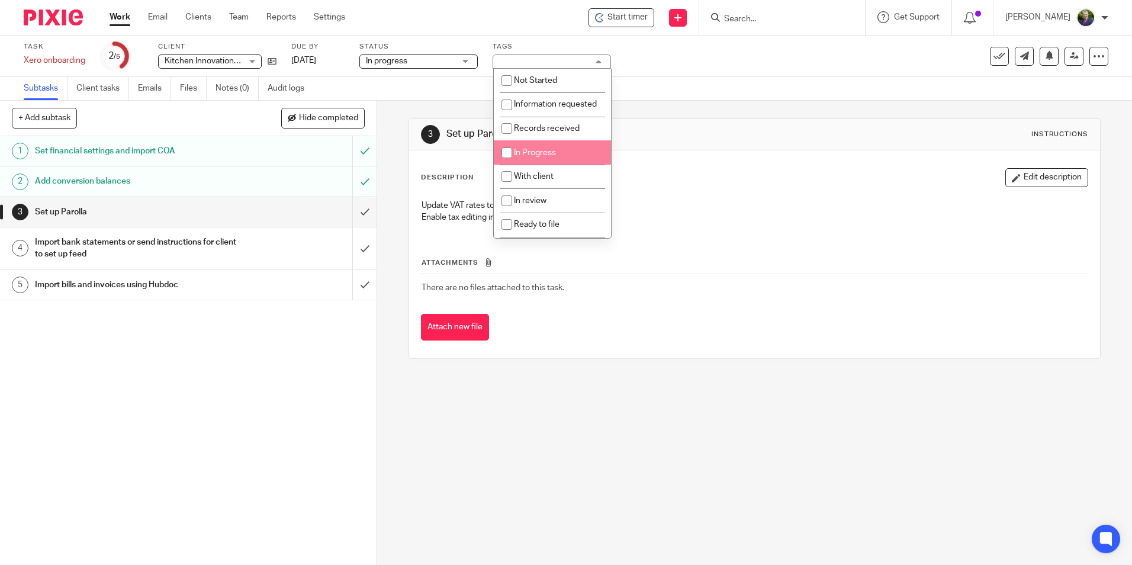
click at [573, 152] on li "In Progress" at bounding box center [552, 152] width 117 height 24
checkbox input "true"
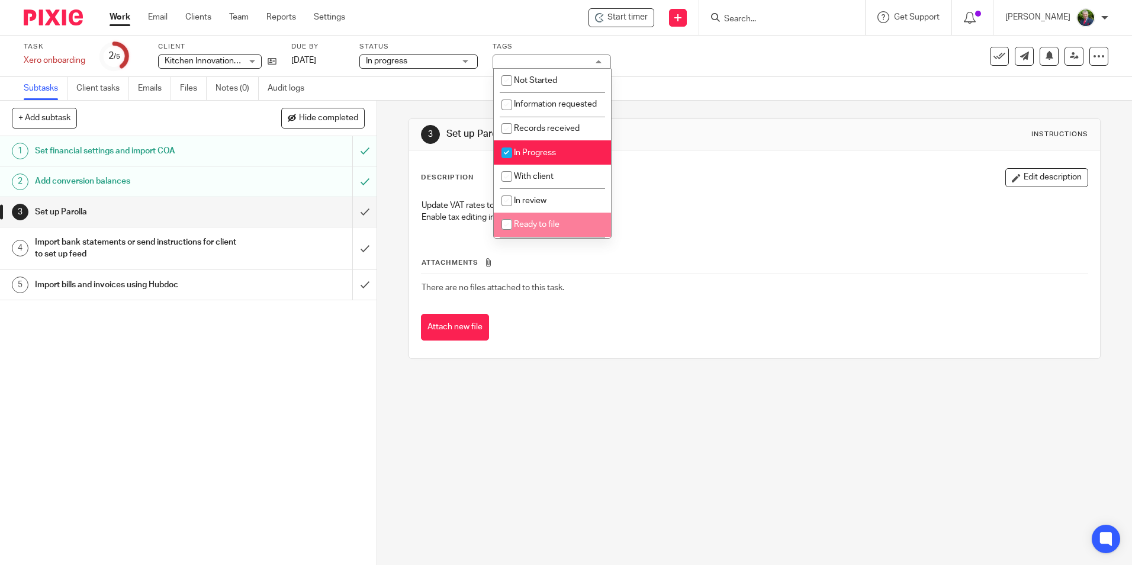
click at [555, 340] on div "Attach new file" at bounding box center [754, 327] width 667 height 27
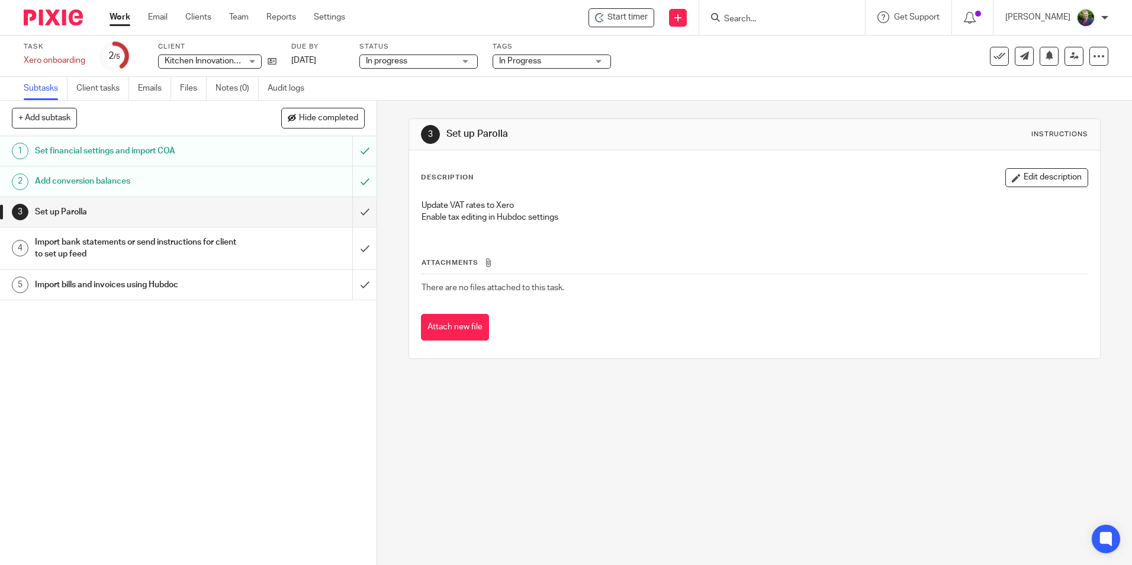
click at [218, 255] on h1 "Import bank statements or send instructions for client to set up feed" at bounding box center [137, 248] width 204 height 30
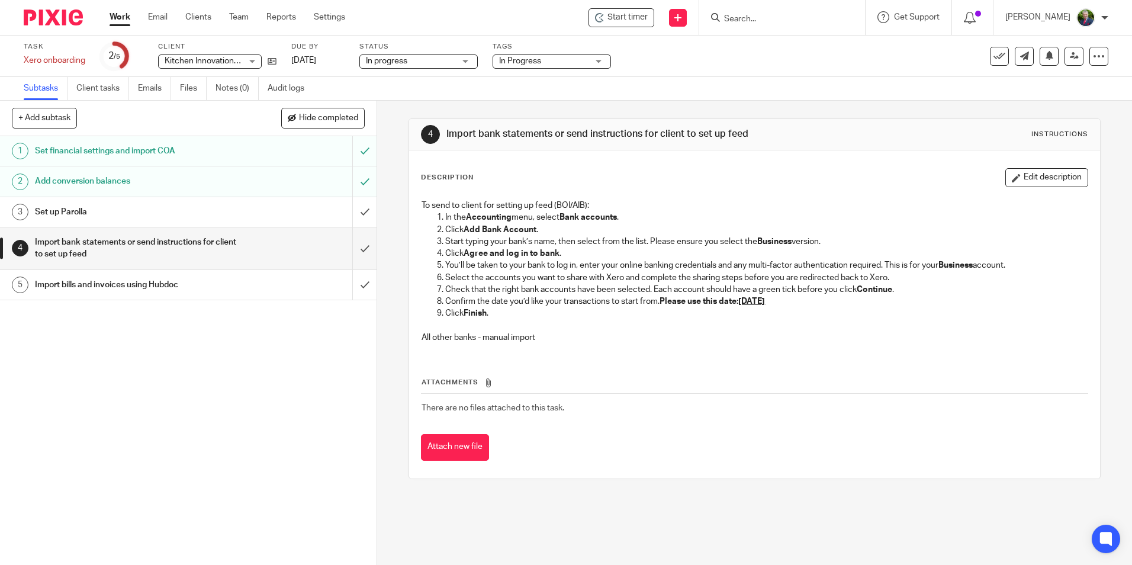
click at [126, 287] on h1 "Import bills and invoices using Hubdoc" at bounding box center [137, 285] width 204 height 18
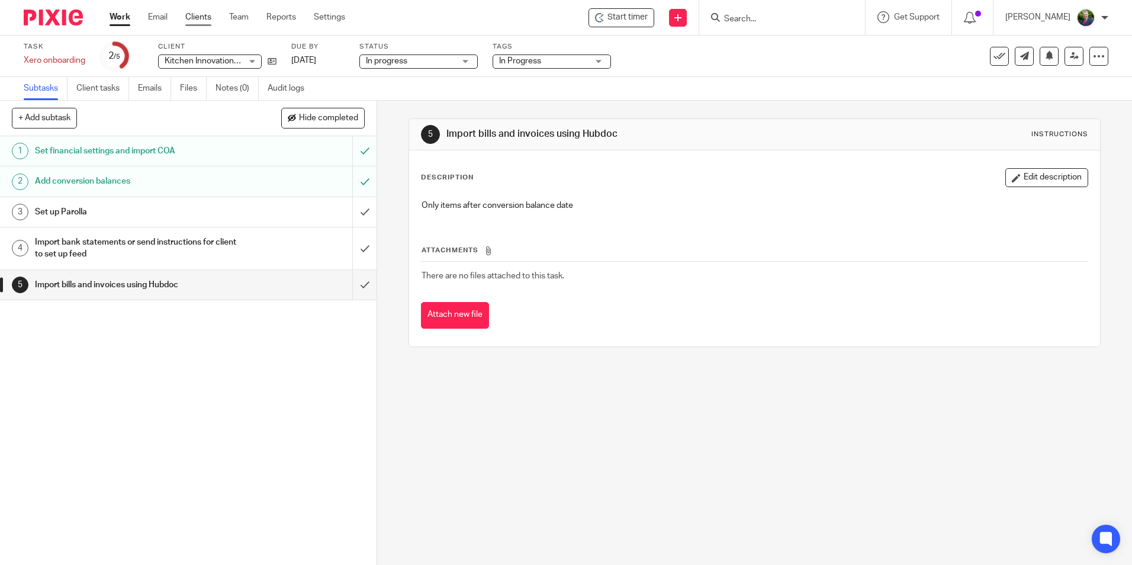
click at [191, 19] on link "Clients" at bounding box center [198, 17] width 26 height 12
click at [810, 18] on input "Search" at bounding box center [776, 19] width 107 height 11
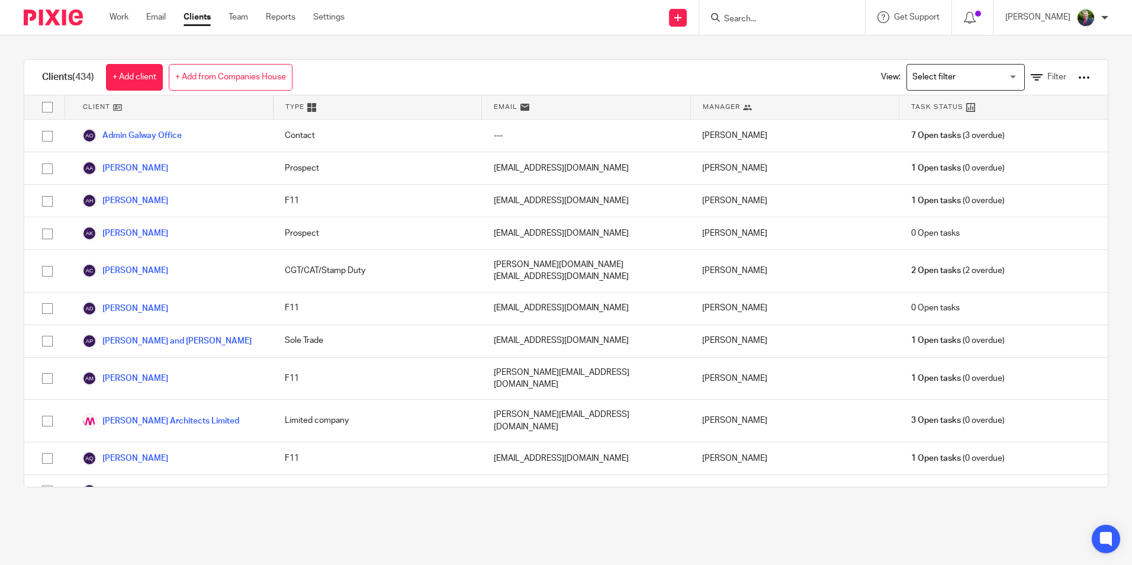
click at [823, 11] on form at bounding box center [786, 17] width 126 height 15
click at [809, 19] on input "Search" at bounding box center [776, 19] width 107 height 11
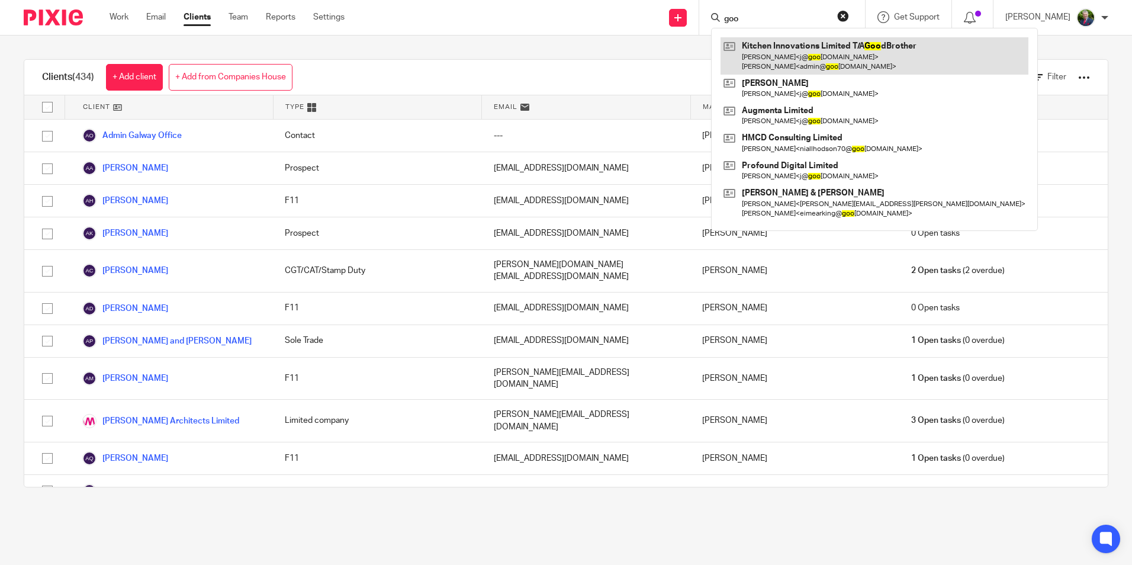
type input "goo"
click at [803, 49] on link at bounding box center [874, 55] width 308 height 37
